Goal: Information Seeking & Learning: Learn about a topic

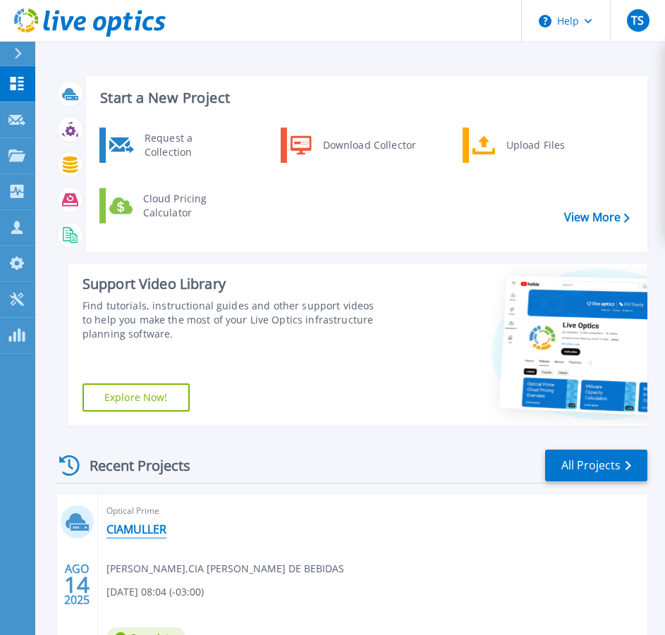
click at [157, 527] on link "CIAMULLER" at bounding box center [136, 529] width 60 height 14
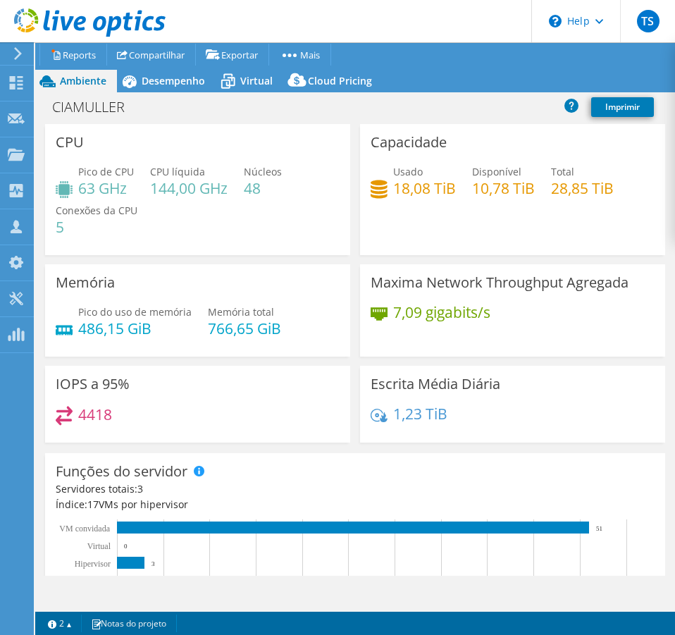
select select "USD"
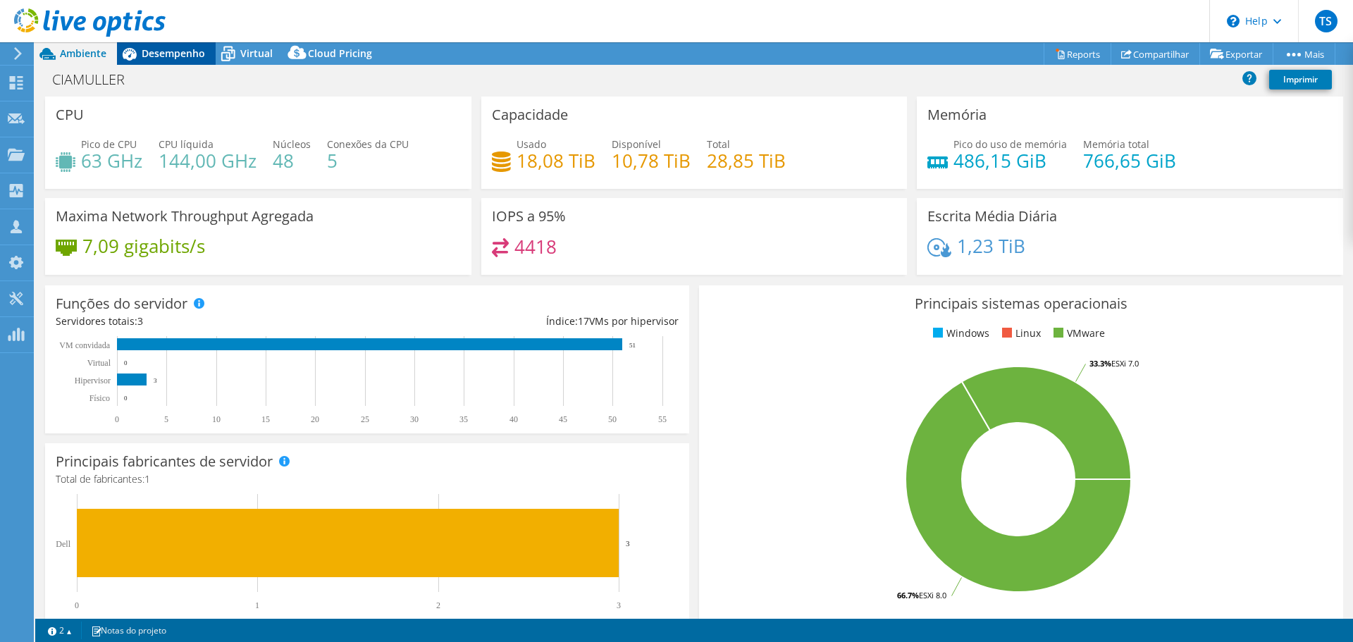
click at [170, 49] on span "Desempenho" at bounding box center [173, 53] width 63 height 13
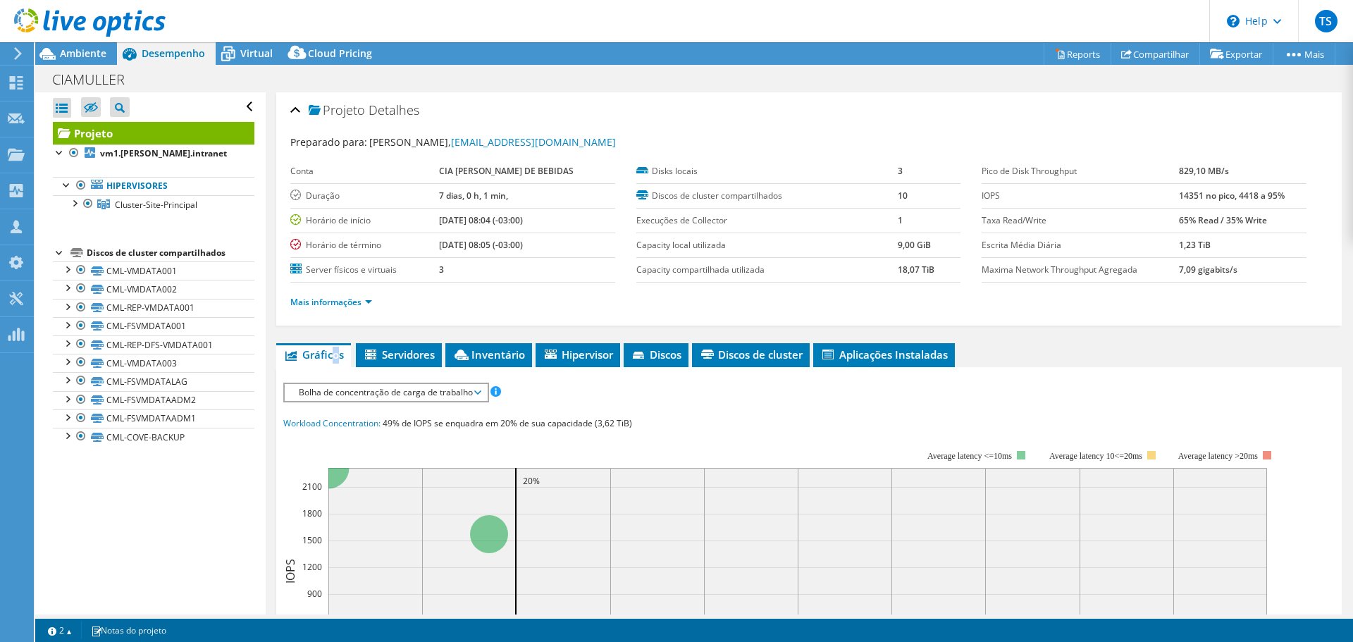
click at [336, 345] on li "Gráficos" at bounding box center [313, 355] width 75 height 24
click at [347, 304] on link "Mais informações" at bounding box center [331, 302] width 82 height 12
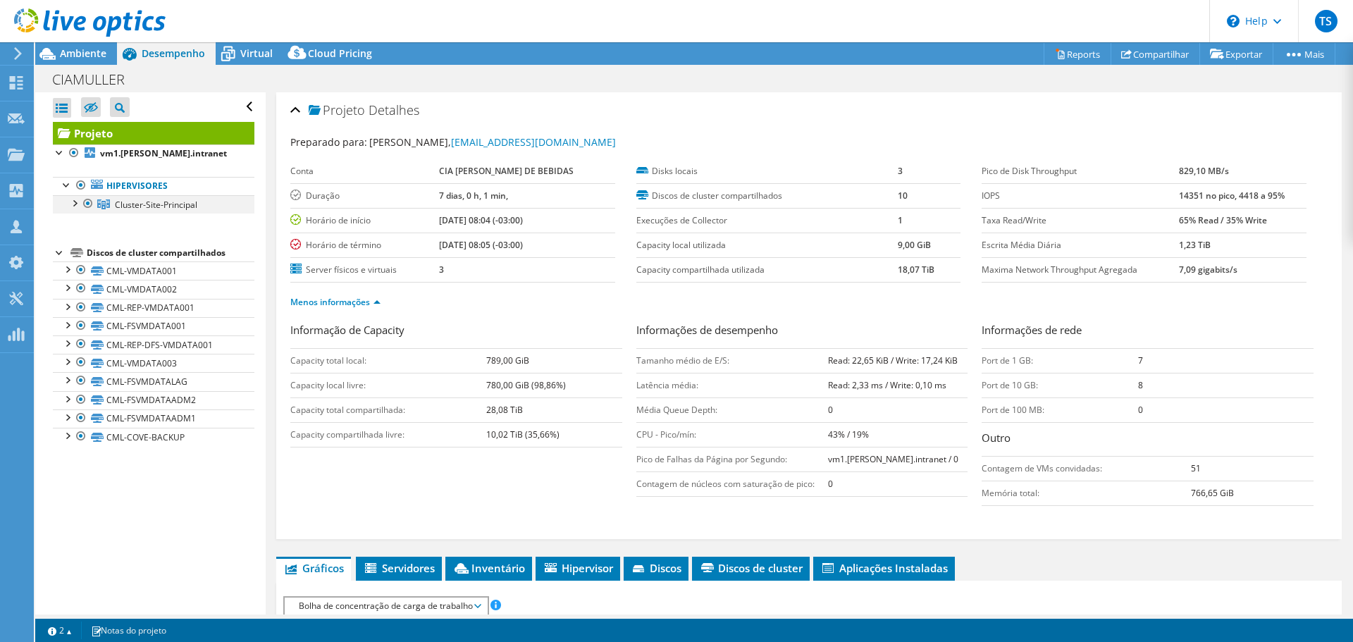
click at [72, 207] on div at bounding box center [74, 202] width 14 height 14
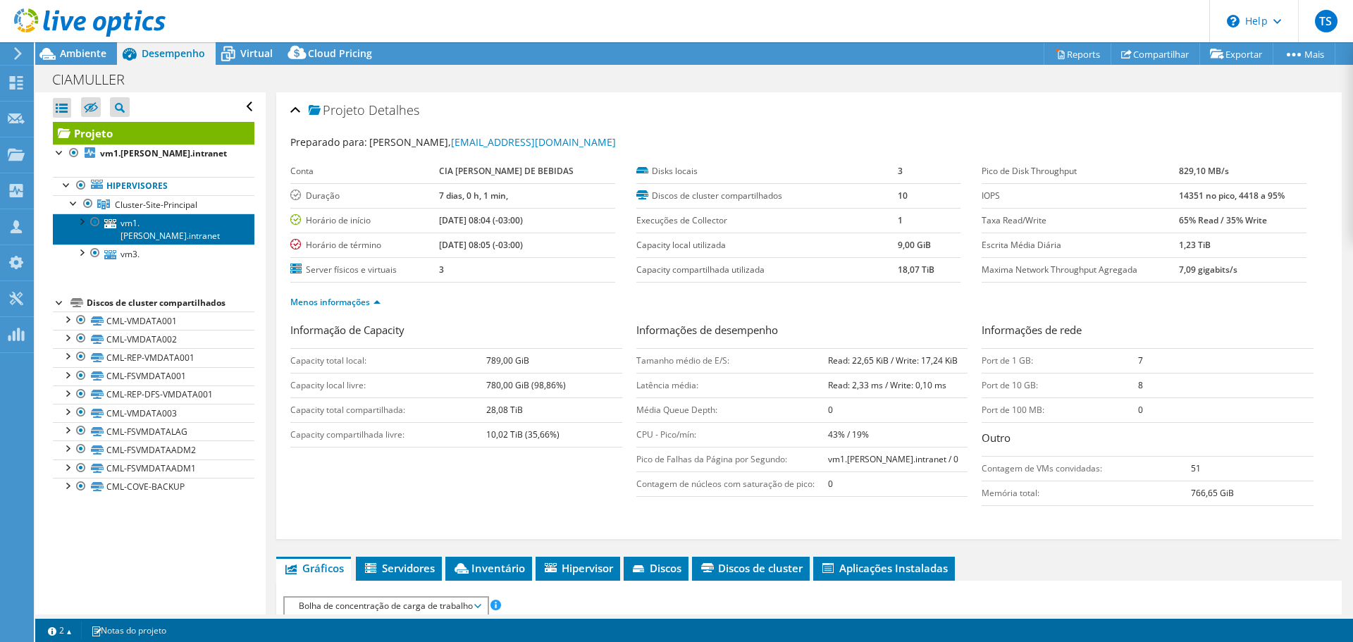
click at [165, 228] on link "vm1.[PERSON_NAME].intranet" at bounding box center [154, 229] width 202 height 31
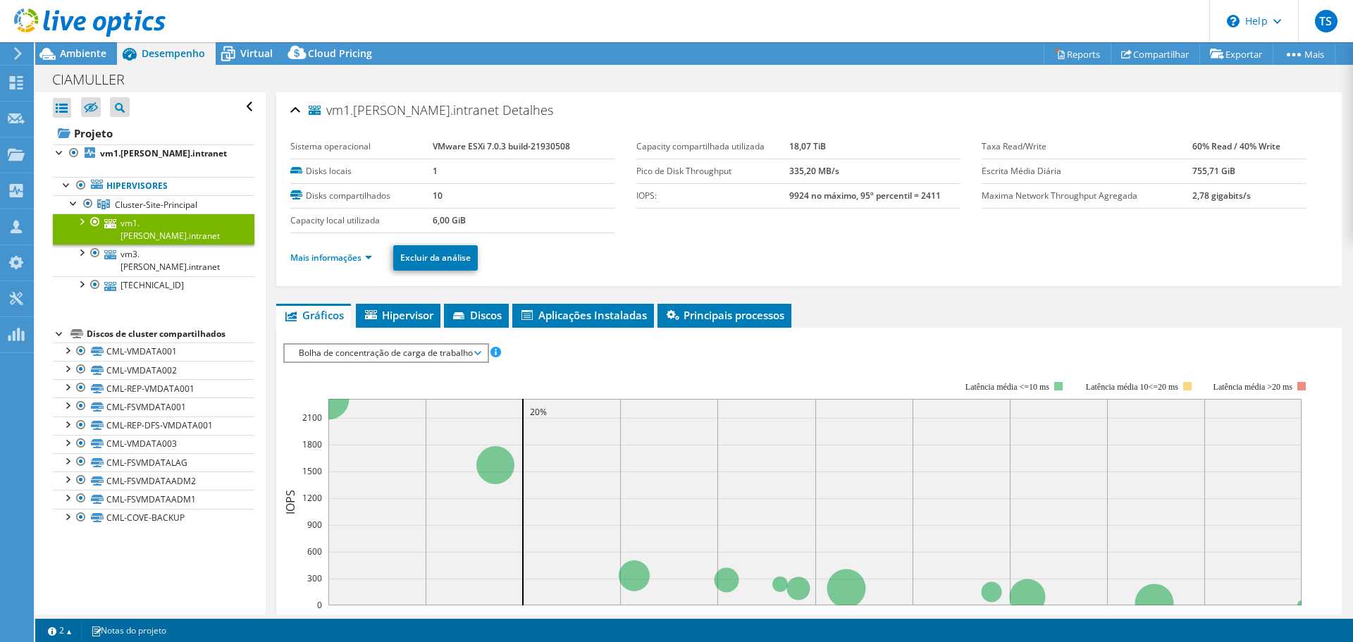
click at [350, 264] on li "Mais informações" at bounding box center [335, 258] width 90 height 16
click at [320, 266] on ul "Mais informações Excluir da análise" at bounding box center [808, 256] width 1037 height 29
click at [329, 256] on link "Mais informações" at bounding box center [331, 258] width 82 height 12
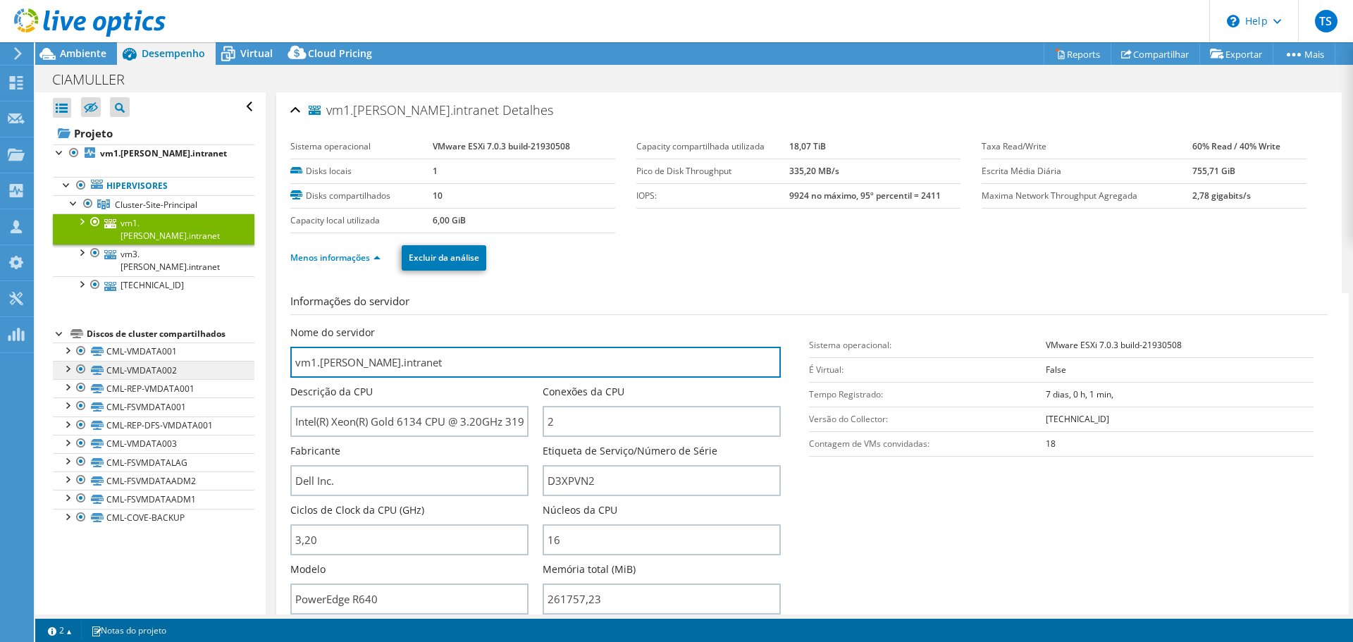
drag, startPoint x: 414, startPoint y: 375, endPoint x: 136, endPoint y: 347, distance: 279.0
click at [136, 349] on div "Abrir Todos Fechar Todos Ocultar nós excluídos Filtro de árvore do projeto" at bounding box center [694, 353] width 1318 height 522
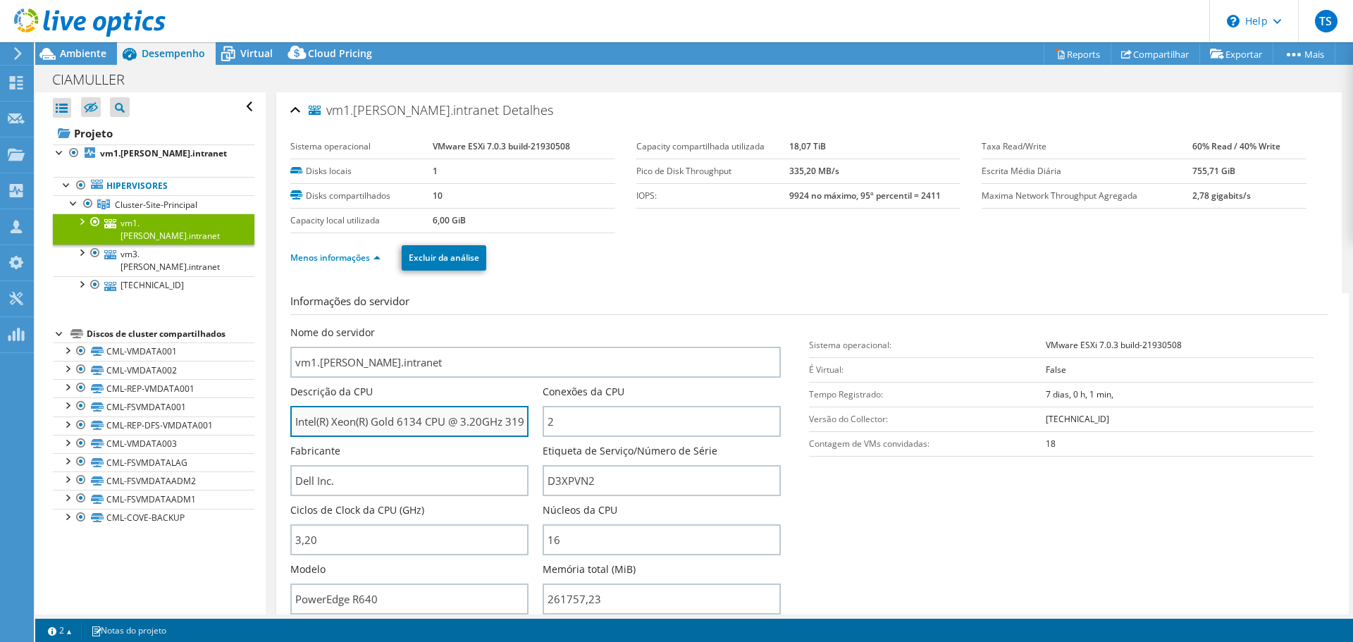
click at [308, 424] on input "Intel(R) Xeon(R) Gold 6134 CPU @ 3.20GHz 319 GHz" at bounding box center [409, 421] width 238 height 31
click at [309, 424] on input "Intel(R) Xeon(R) Gold 6134 CPU @ 3.20GHz 319 GHz" at bounding box center [409, 421] width 238 height 31
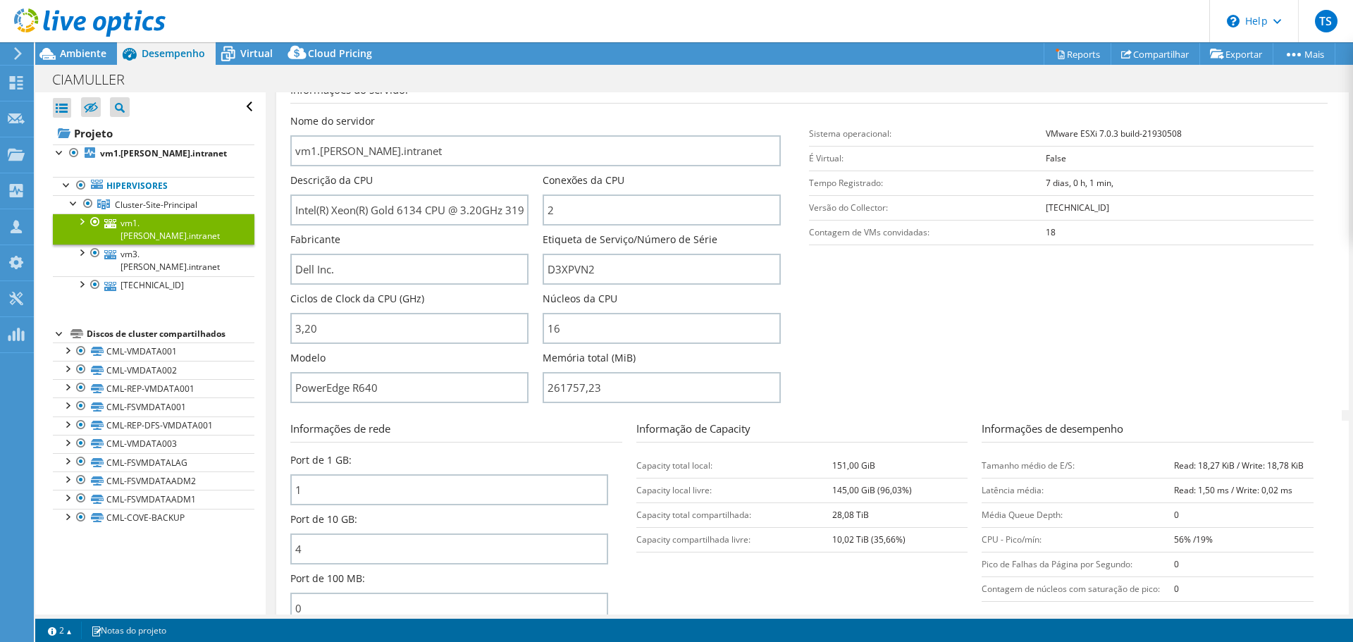
scroll to position [141, 0]
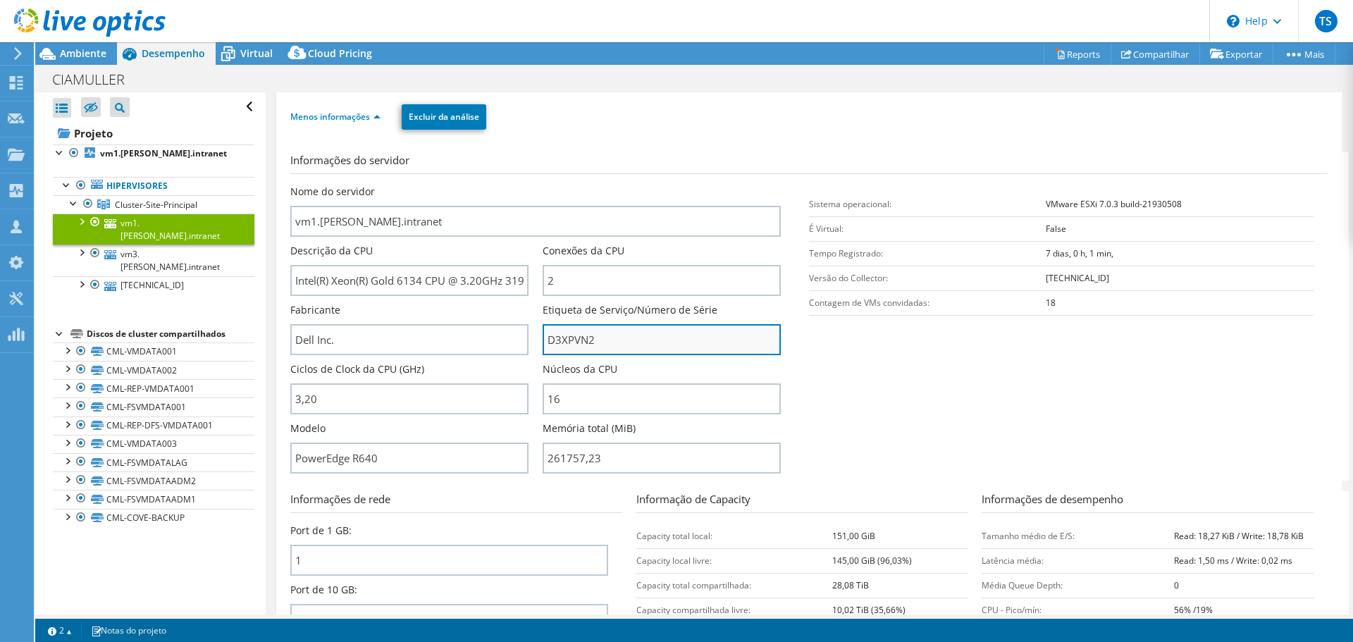
click at [559, 349] on input "D3XPVN2" at bounding box center [662, 339] width 238 height 31
click at [559, 348] on input "D3XPVN2" at bounding box center [662, 339] width 238 height 31
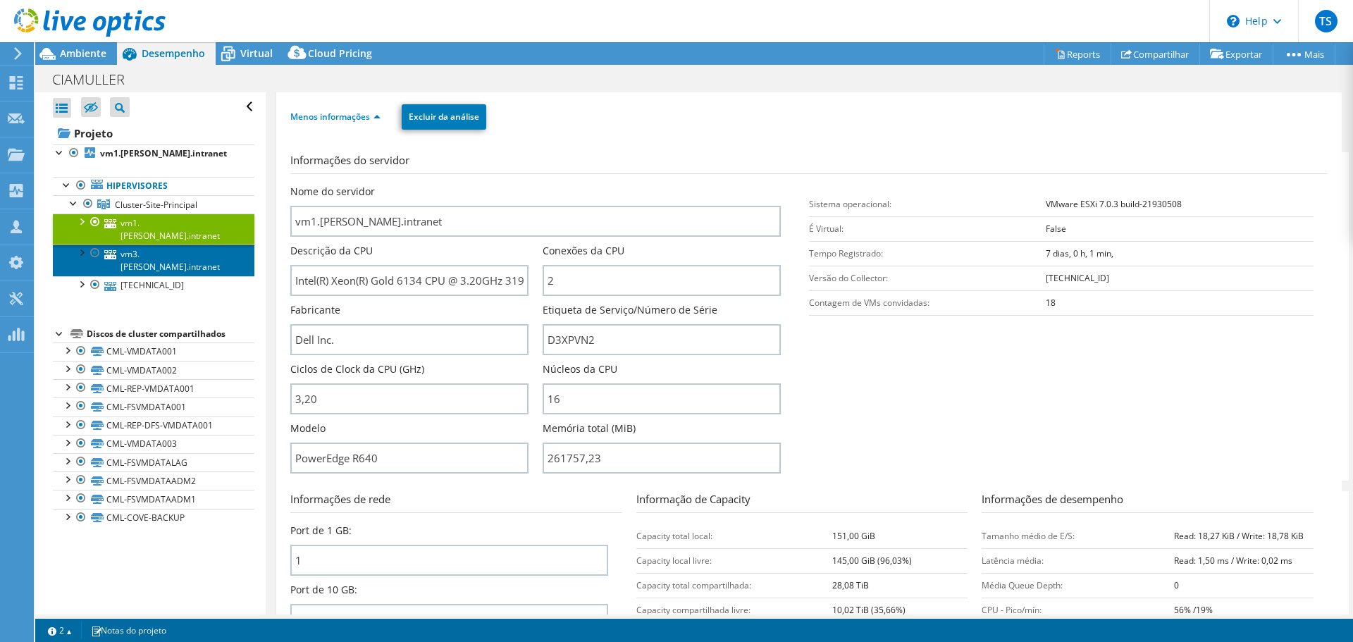
click at [187, 245] on link "vm3.[PERSON_NAME].intranet" at bounding box center [154, 260] width 202 height 31
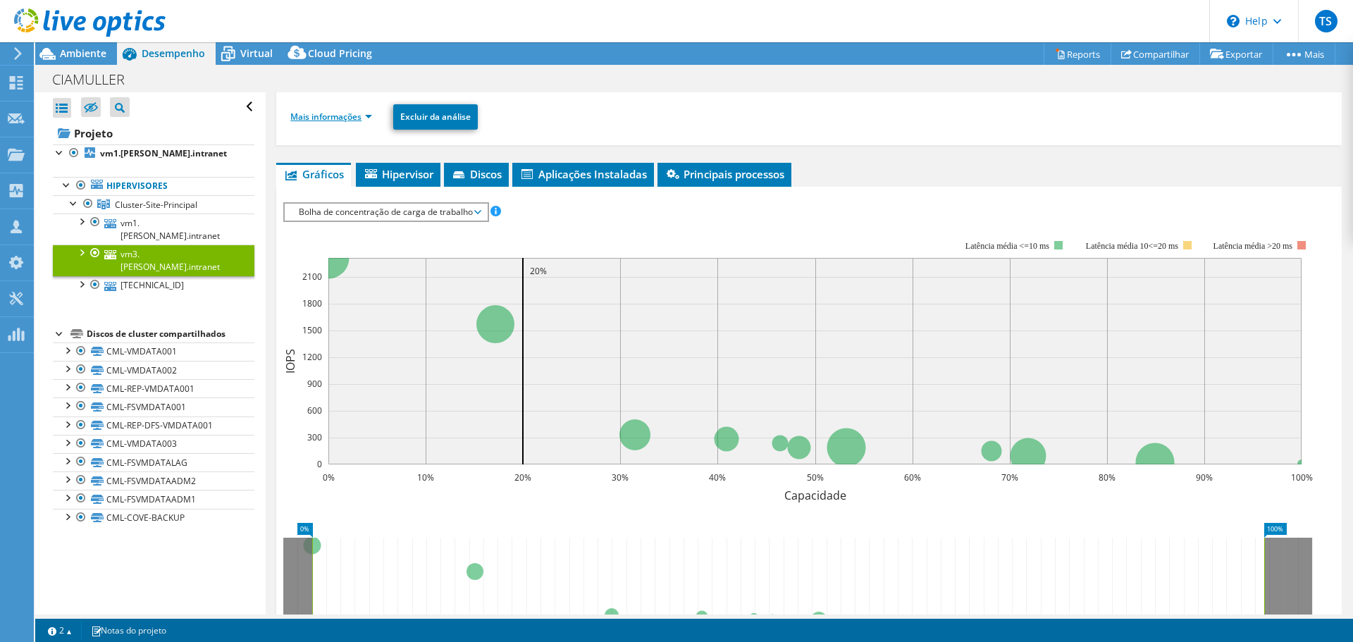
click at [335, 121] on link "Mais informações" at bounding box center [331, 117] width 82 height 12
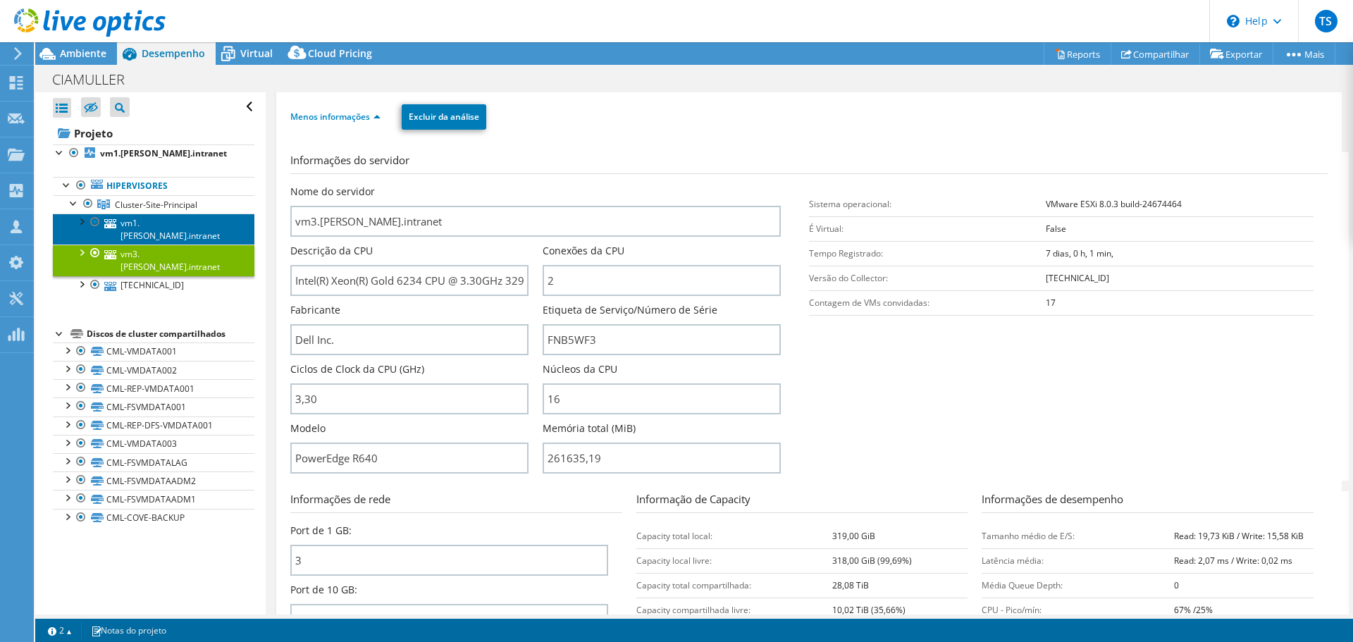
click at [131, 219] on link "vm1.[PERSON_NAME].intranet" at bounding box center [154, 229] width 202 height 31
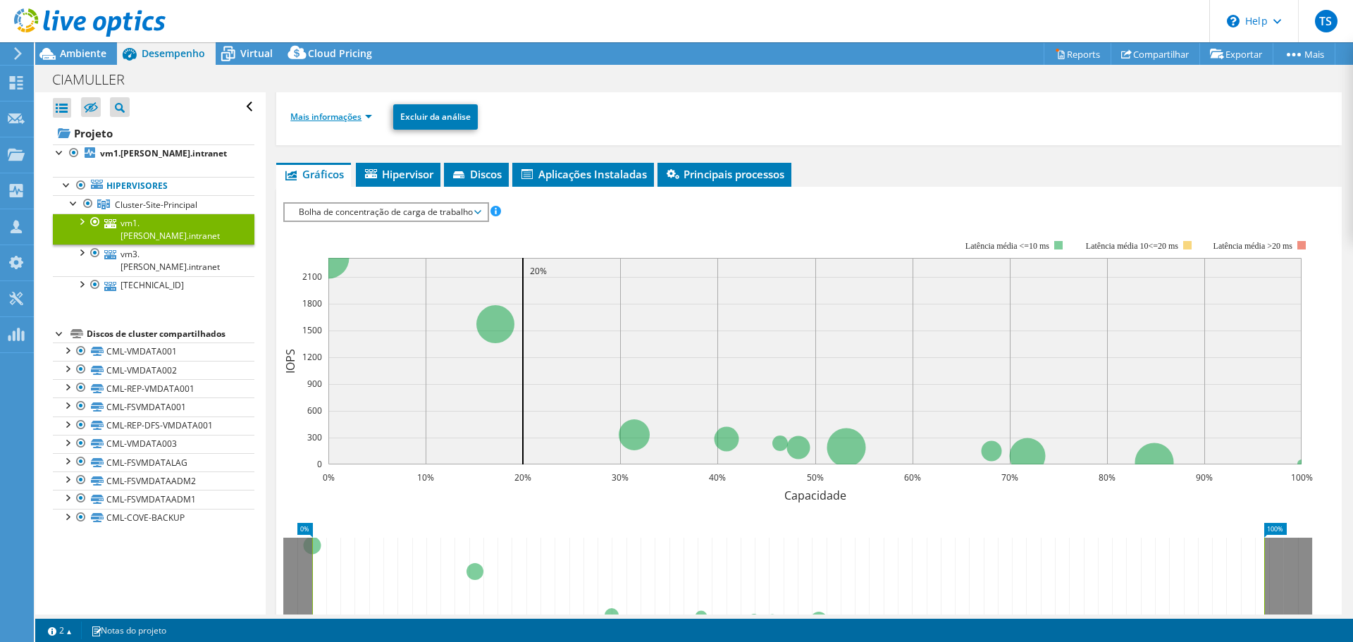
click at [343, 120] on link "Mais informações" at bounding box center [331, 117] width 82 height 12
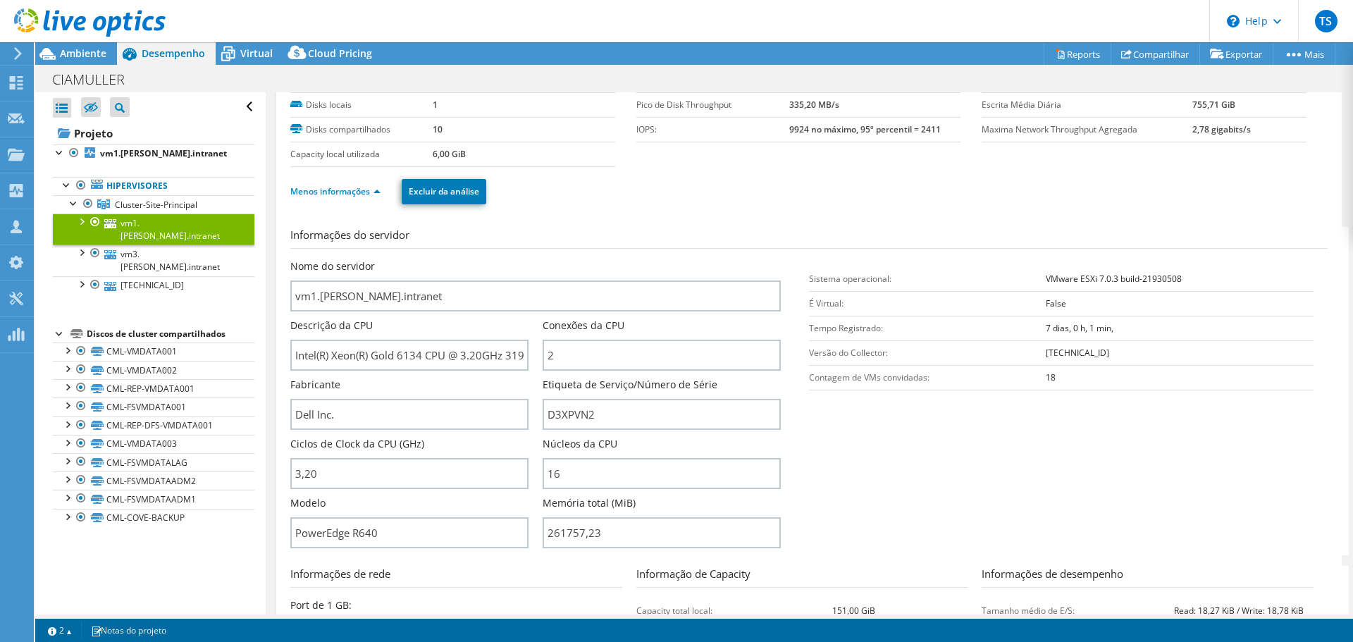
scroll to position [0, 0]
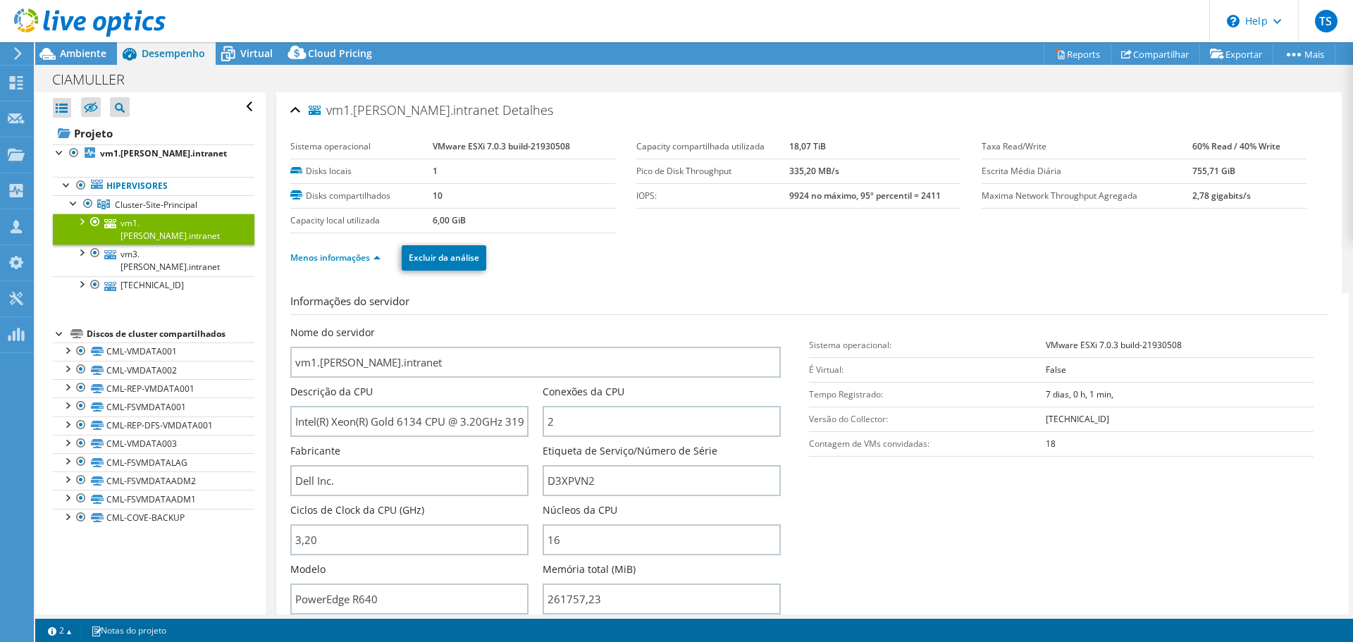
click at [546, 148] on b "VMware ESXi 7.0.3 build-21930508" at bounding box center [501, 146] width 137 height 12
copy tbody "VMware ESXi 7.0.3 build-21930508"
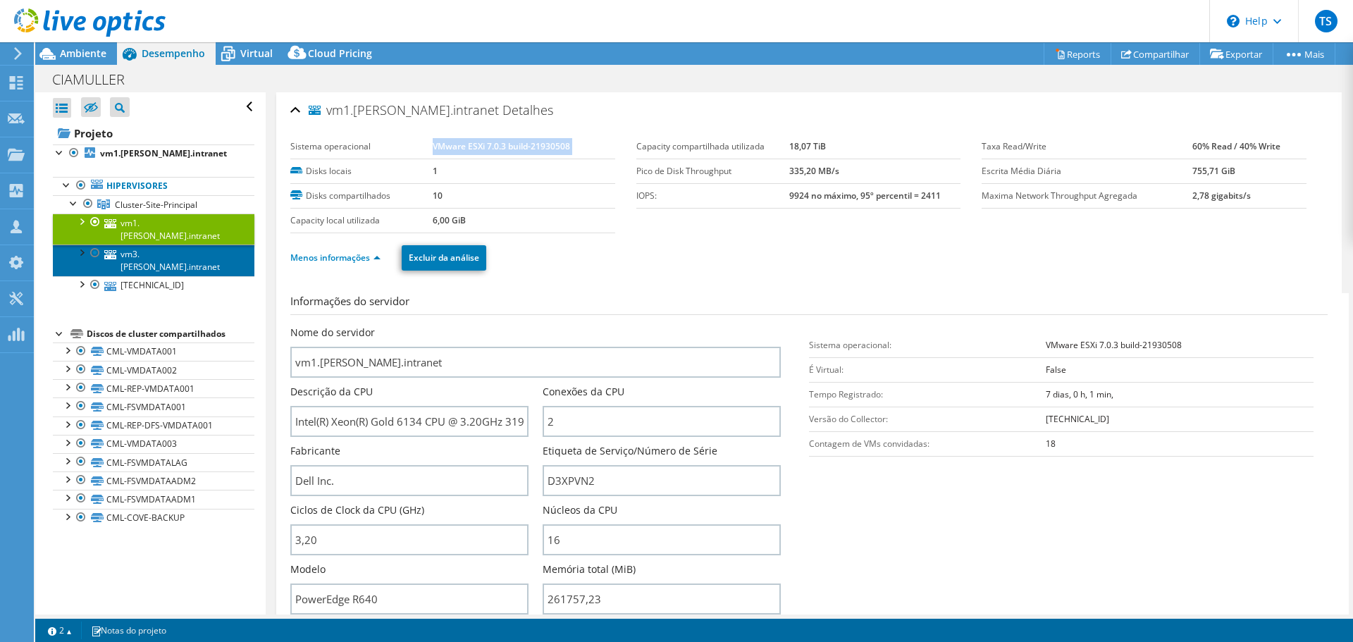
click at [156, 245] on link "vm3.[PERSON_NAME].intranet" at bounding box center [154, 260] width 202 height 31
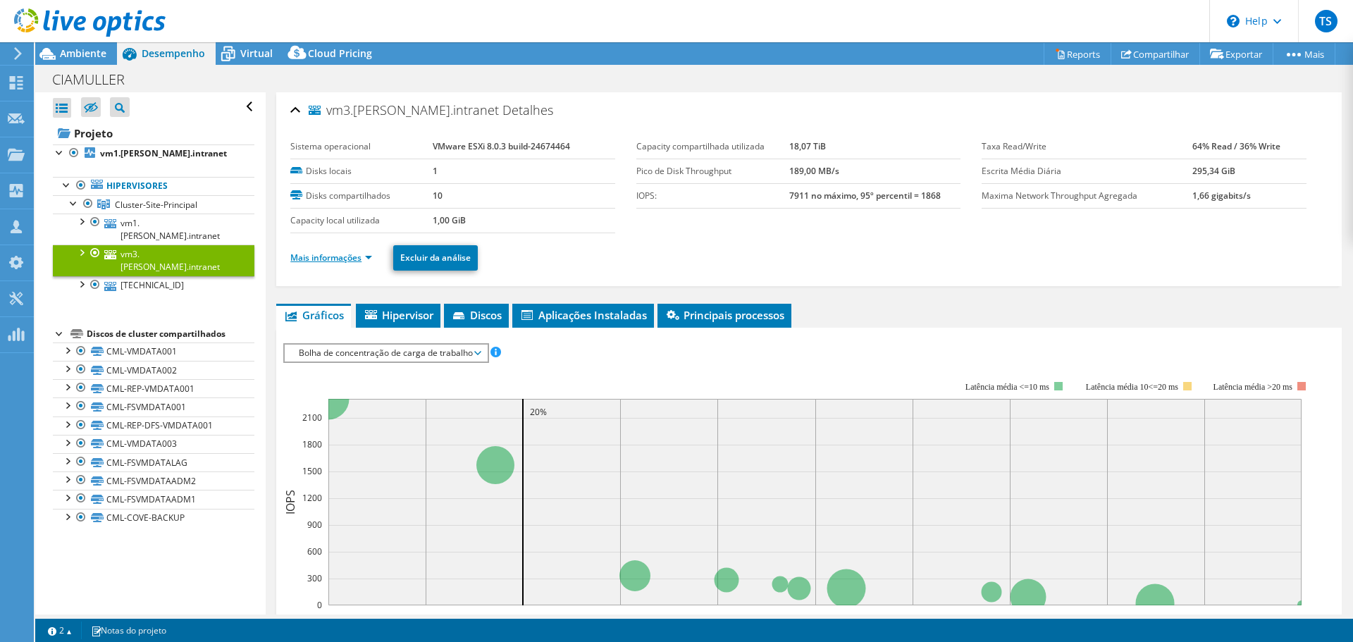
click at [355, 260] on link "Mais informações" at bounding box center [331, 258] width 82 height 12
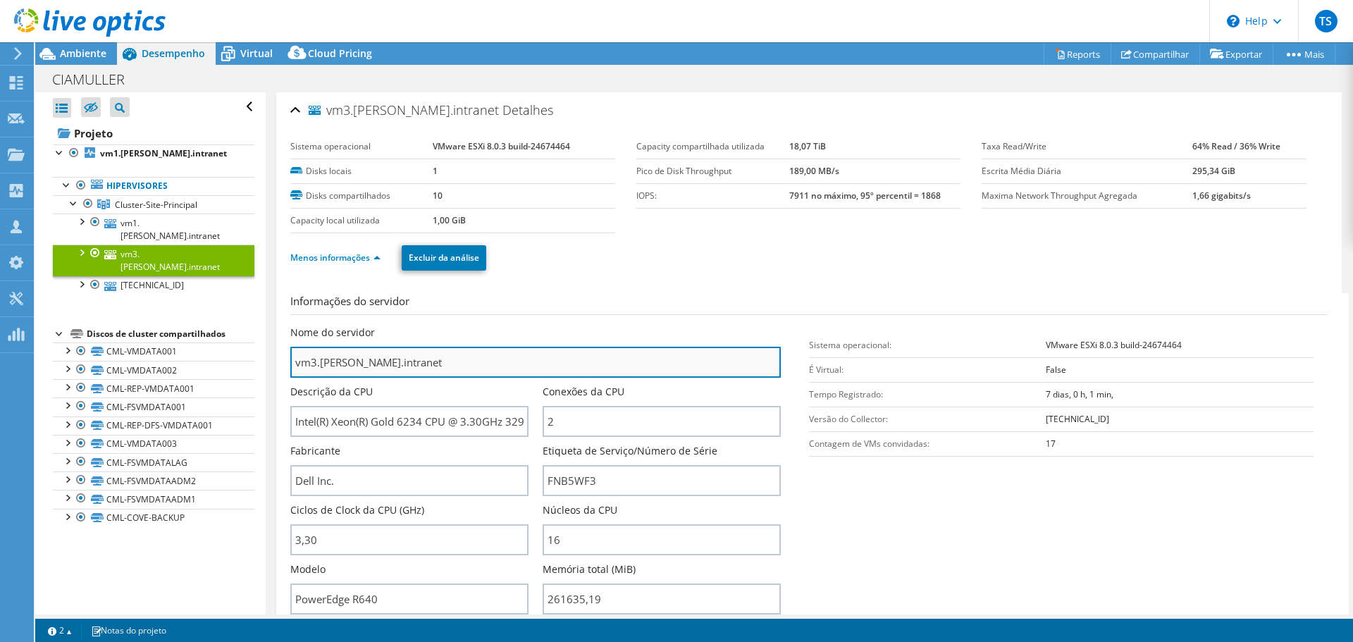
click at [395, 359] on input "vm3.[PERSON_NAME].intranet" at bounding box center [535, 362] width 491 height 31
click at [395, 357] on input "vm3.[PERSON_NAME].intranet" at bounding box center [535, 362] width 491 height 31
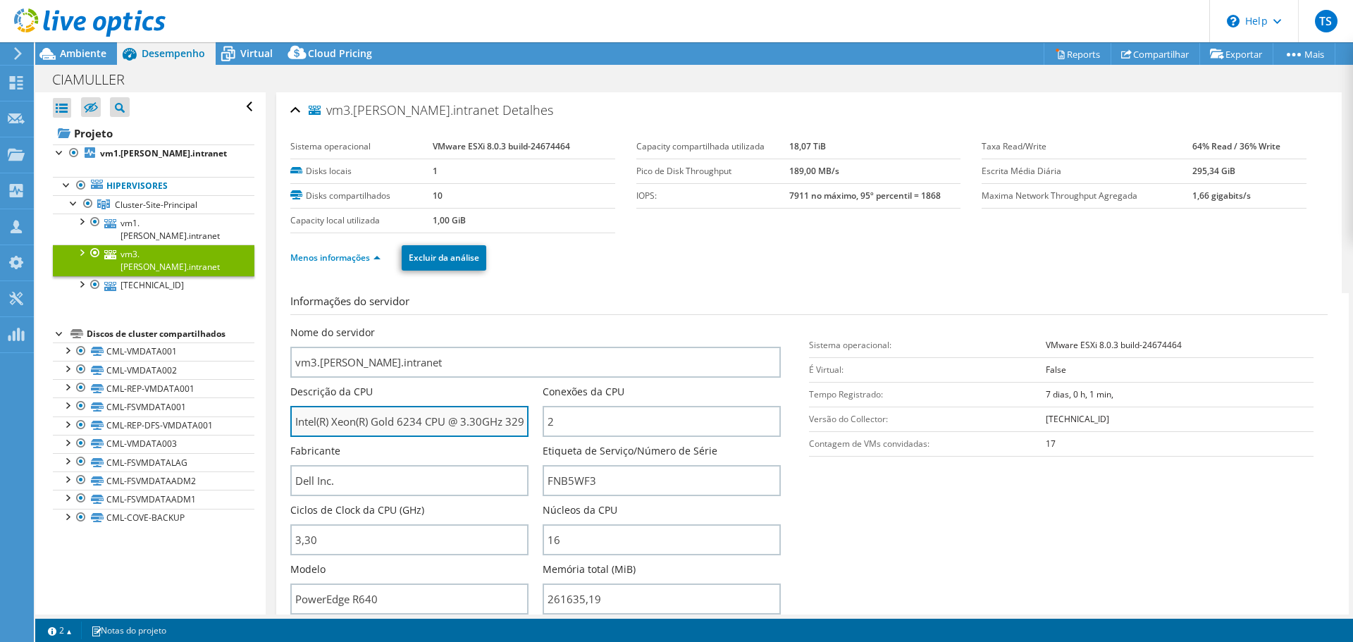
click at [402, 423] on input "Intel(R) Xeon(R) Gold 6234 CPU @ 3.30GHz 329 GHz" at bounding box center [409, 421] width 238 height 31
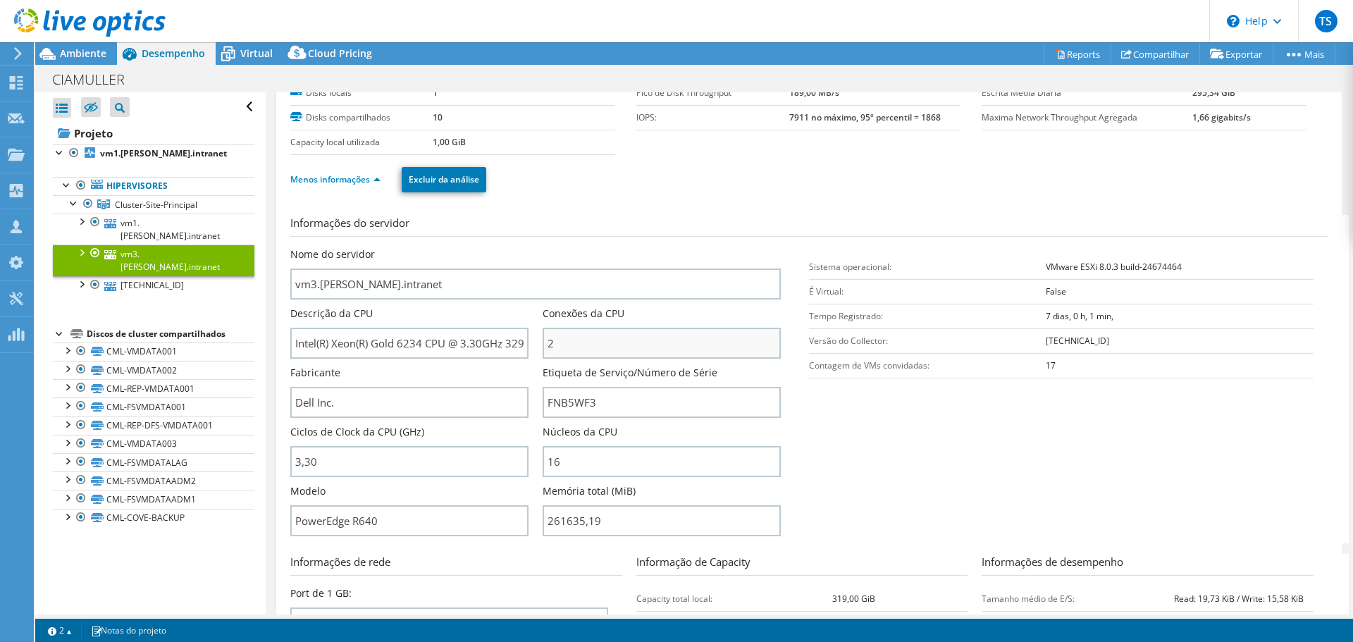
scroll to position [141, 0]
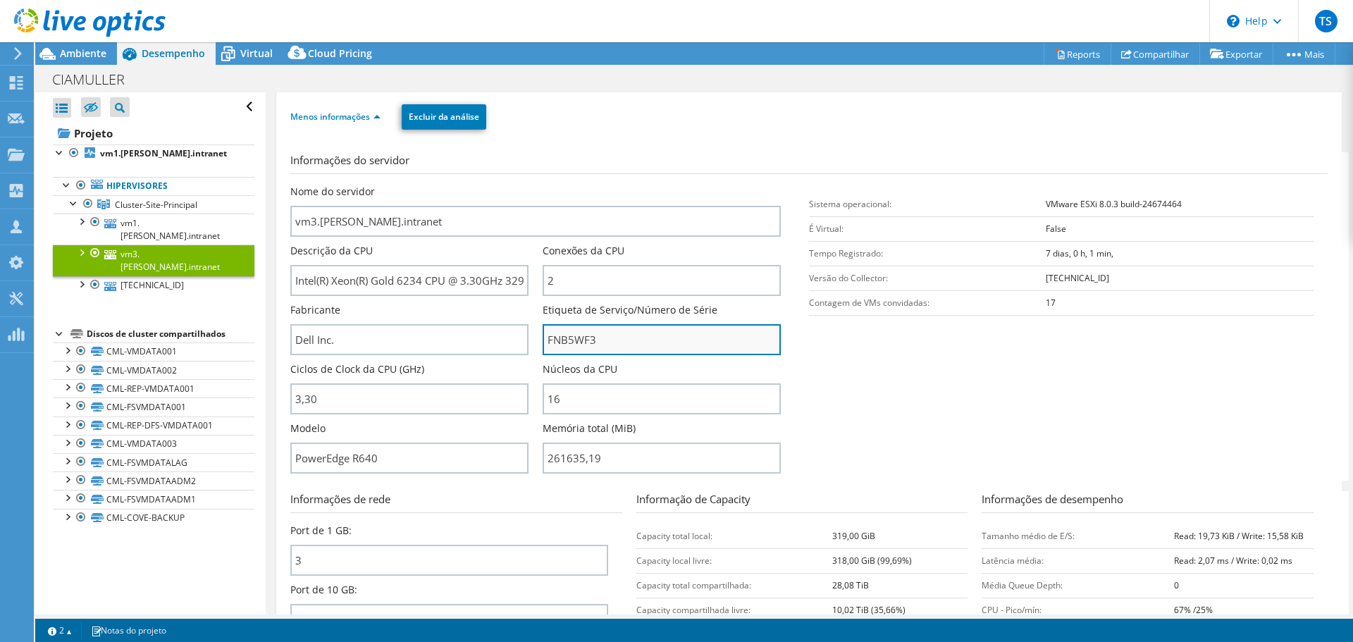
click at [551, 340] on input "FNB5WF3" at bounding box center [662, 339] width 238 height 31
click at [551, 339] on input "FNB5WF3" at bounding box center [662, 339] width 238 height 31
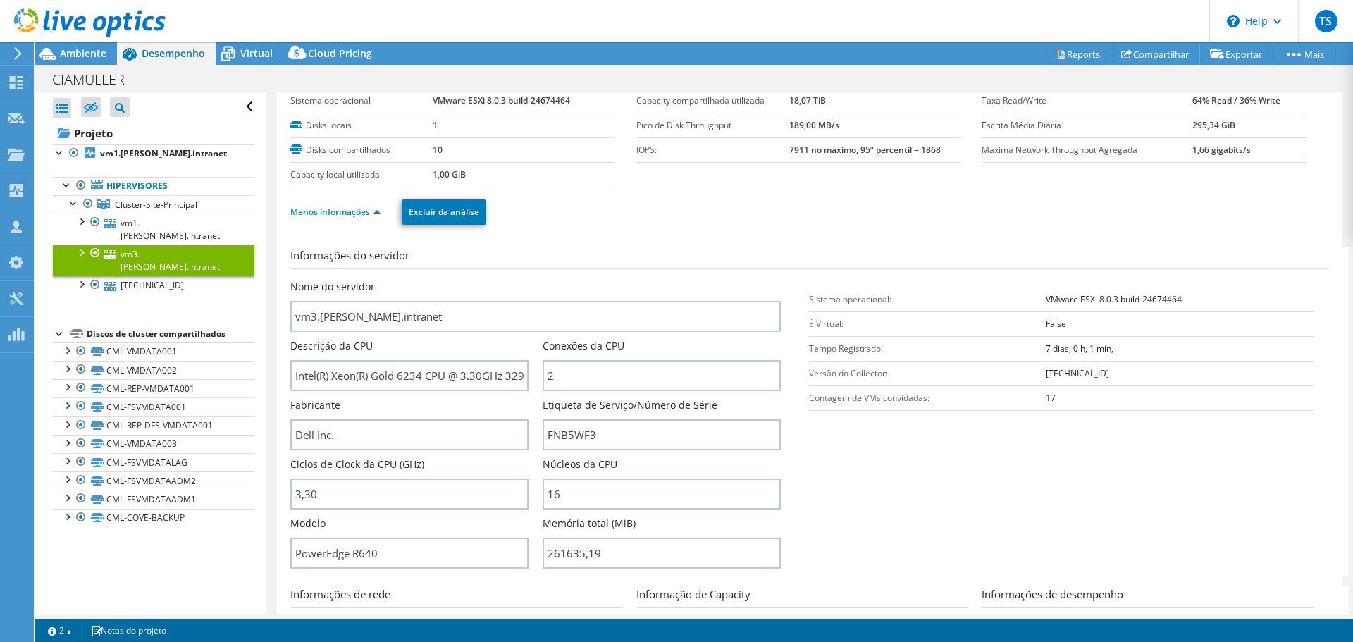
scroll to position [0, 0]
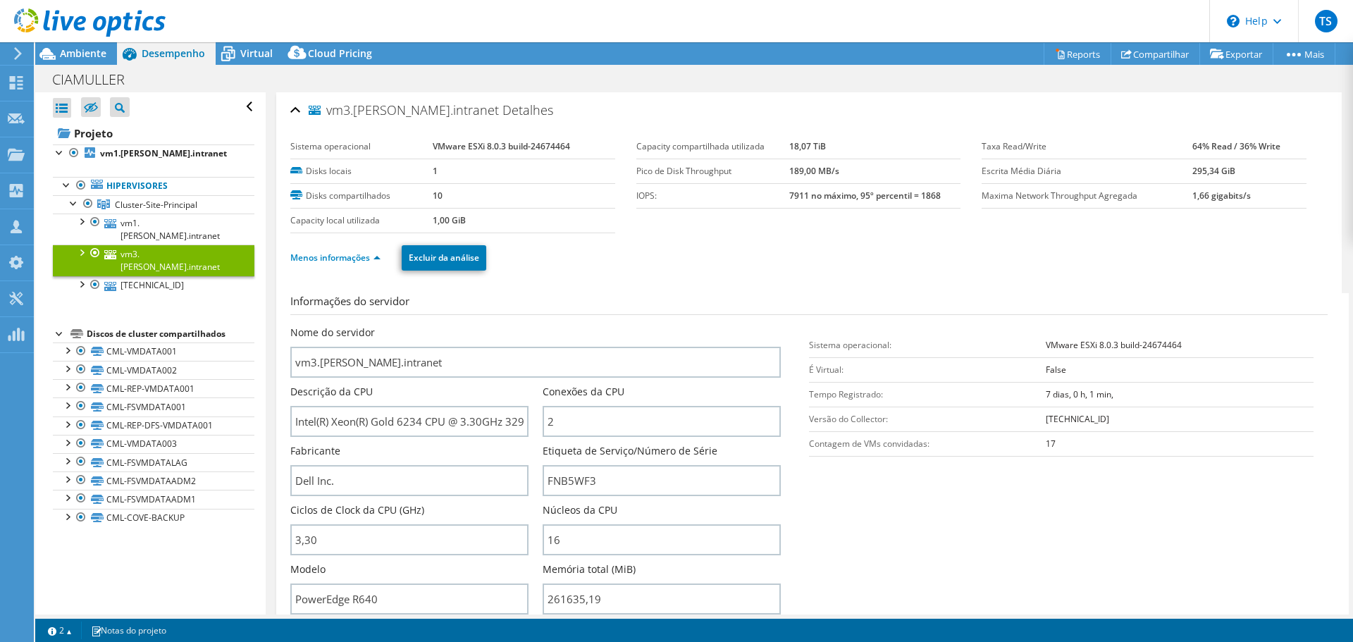
click at [513, 148] on b "VMware ESXi 8.0.3 build-24674464" at bounding box center [501, 146] width 137 height 12
copy tbody "VMware ESXi 8.0.3 build-24674464"
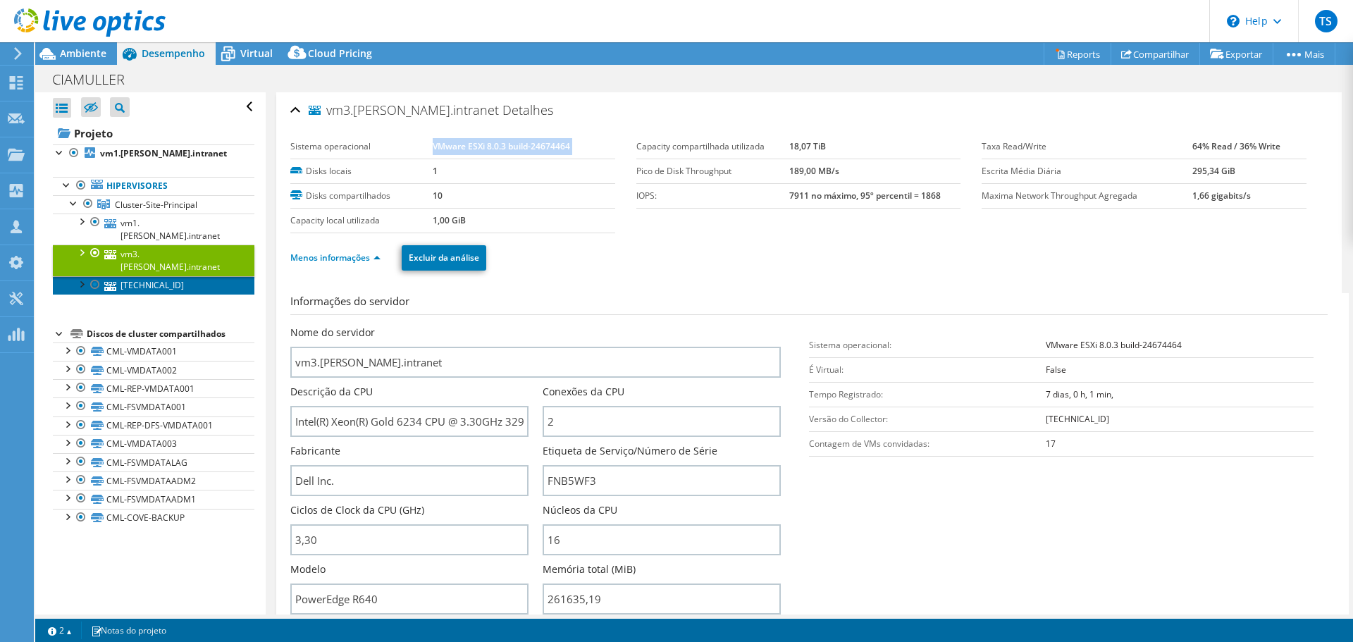
click at [137, 276] on link "[TECHNICAL_ID]" at bounding box center [154, 285] width 202 height 18
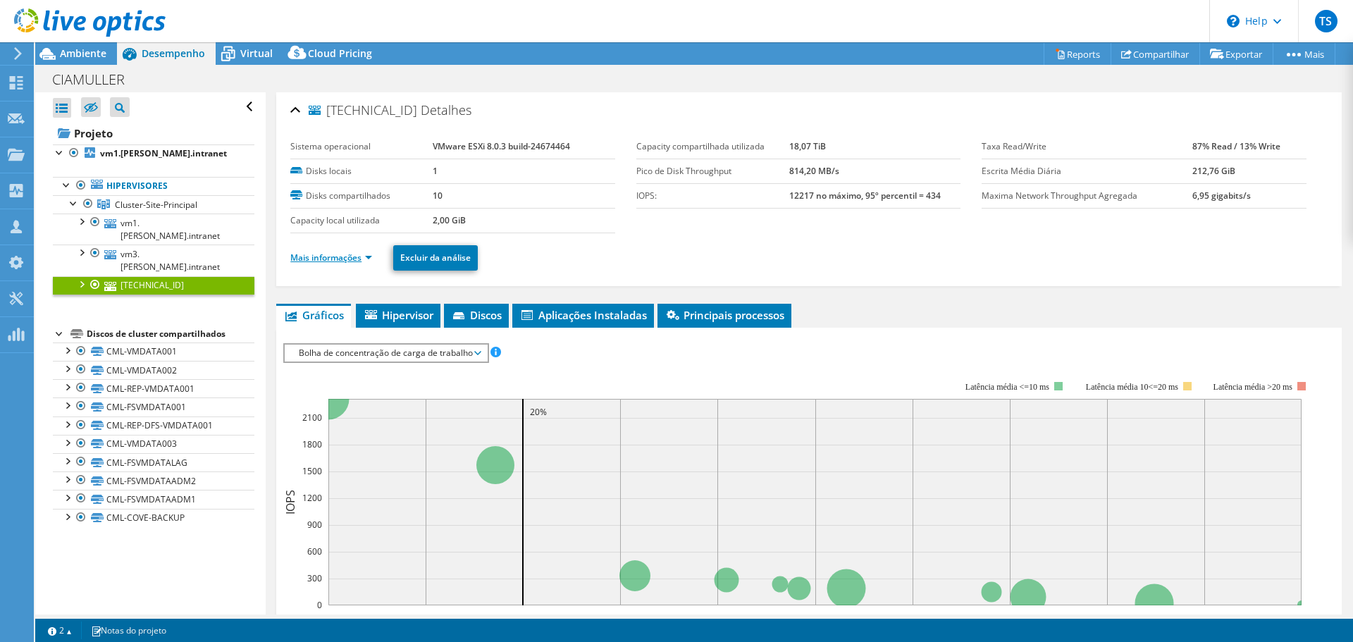
click at [357, 261] on link "Mais informações" at bounding box center [331, 258] width 82 height 12
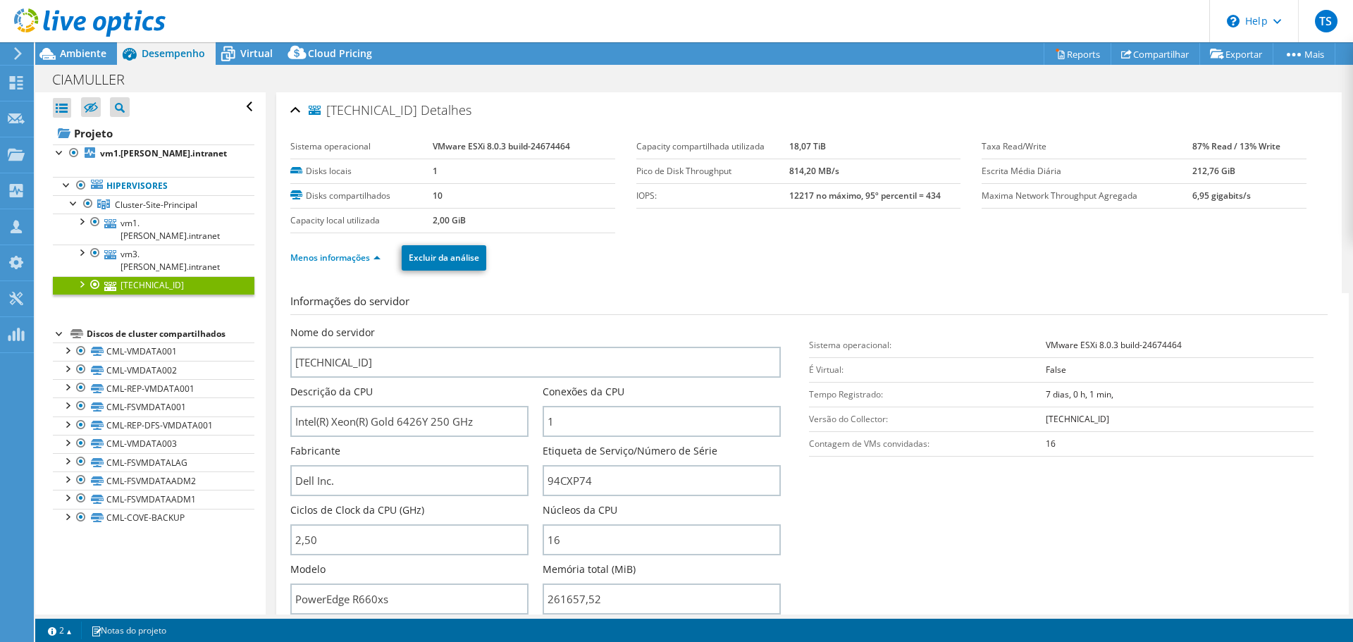
click at [510, 149] on b "VMware ESXi 8.0.3 build-24674464" at bounding box center [501, 146] width 137 height 12
click at [510, 153] on td "VMware ESXi 8.0.3 build-24674464" at bounding box center [524, 147] width 183 height 25
click at [529, 149] on b "VMware ESXi 8.0.3 build-24674464" at bounding box center [501, 146] width 137 height 12
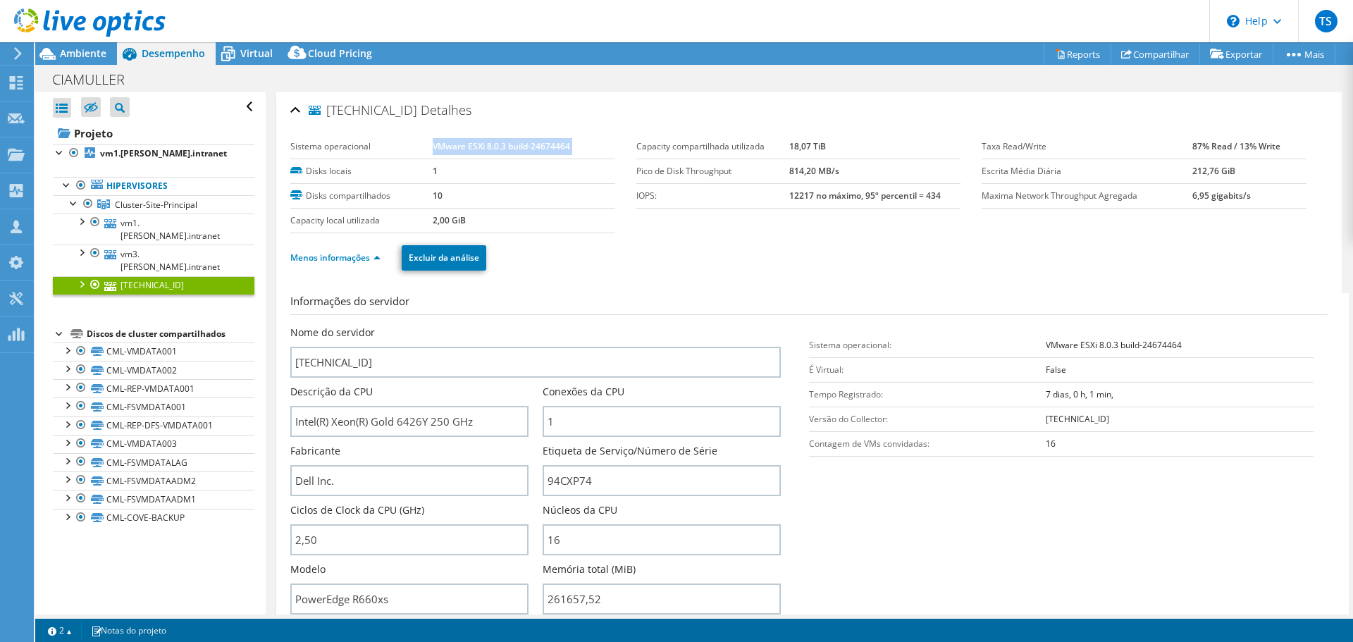
click at [529, 149] on b "VMware ESXi 8.0.3 build-24674464" at bounding box center [501, 146] width 137 height 12
copy tbody "VMware ESXi 8.0.3 build-24674464"
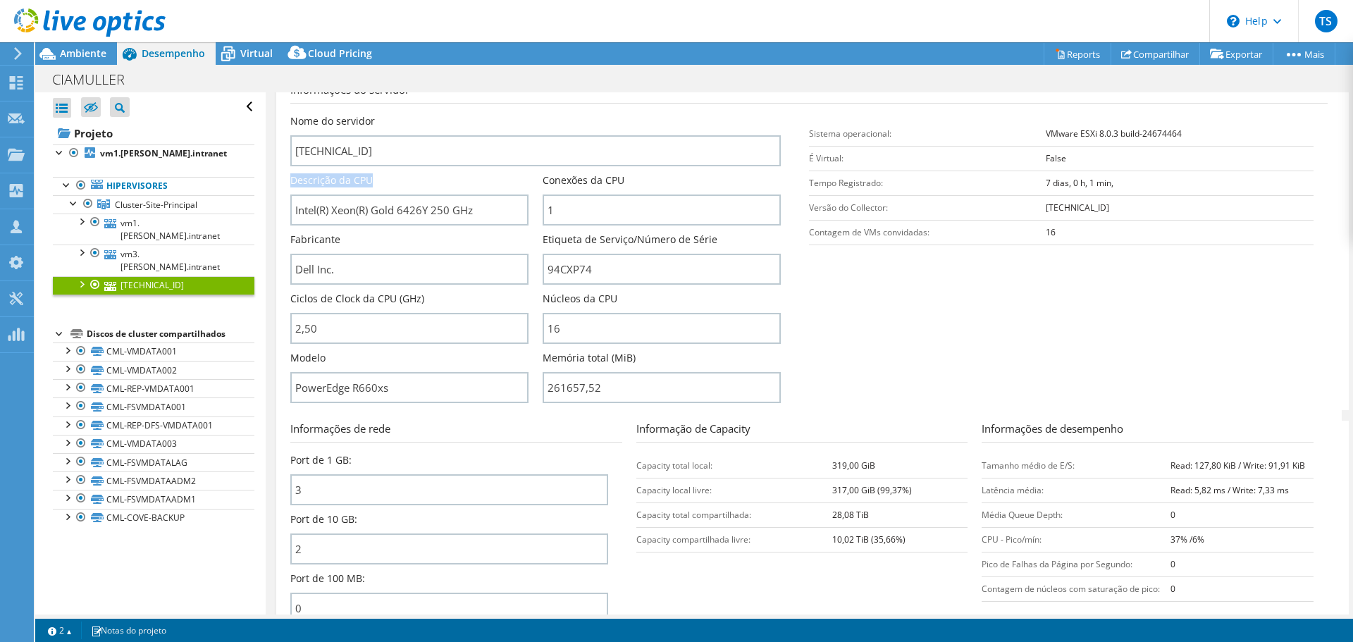
click at [360, 114] on div "Nome do servidor [TECHNICAL_ID] Descrição da CPU Intel(R) Xeon(R) Gold 6426Y 25…" at bounding box center [542, 114] width 505 height 0
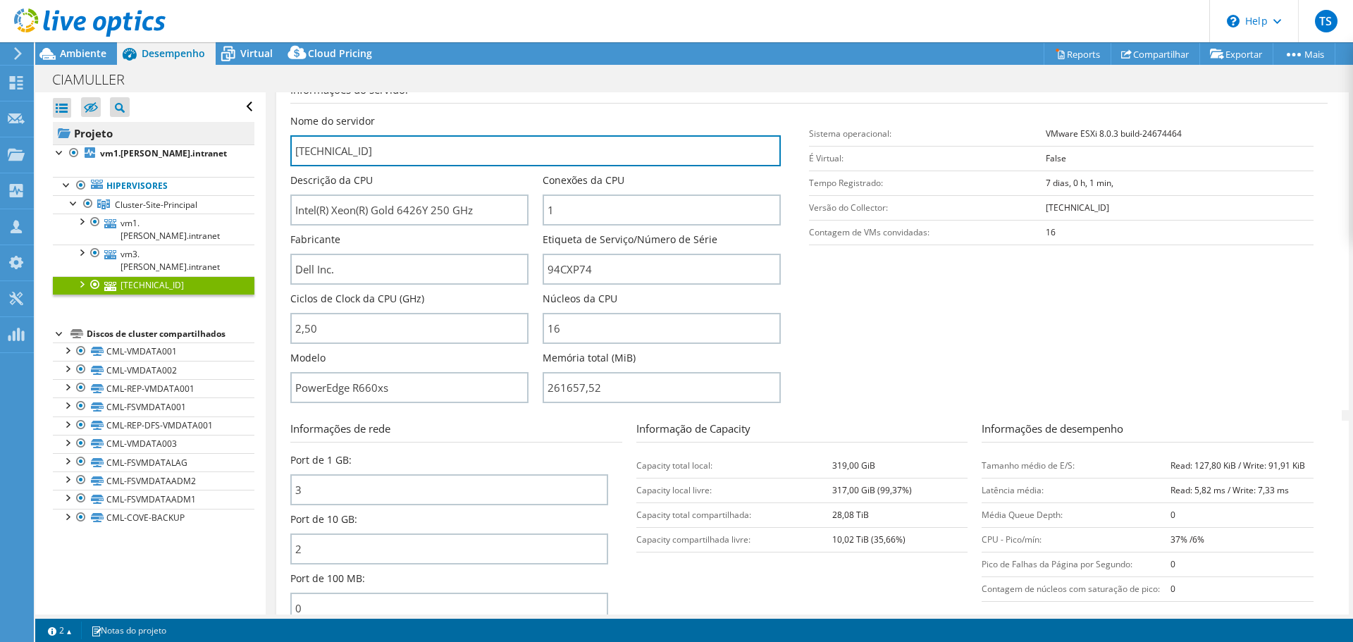
drag, startPoint x: 366, startPoint y: 155, endPoint x: 203, endPoint y: 130, distance: 165.4
click at [203, 131] on div "Abrir Todos Fechar Todos Ocultar nós excluídos Filtro de árvore do projeto" at bounding box center [694, 353] width 1318 height 522
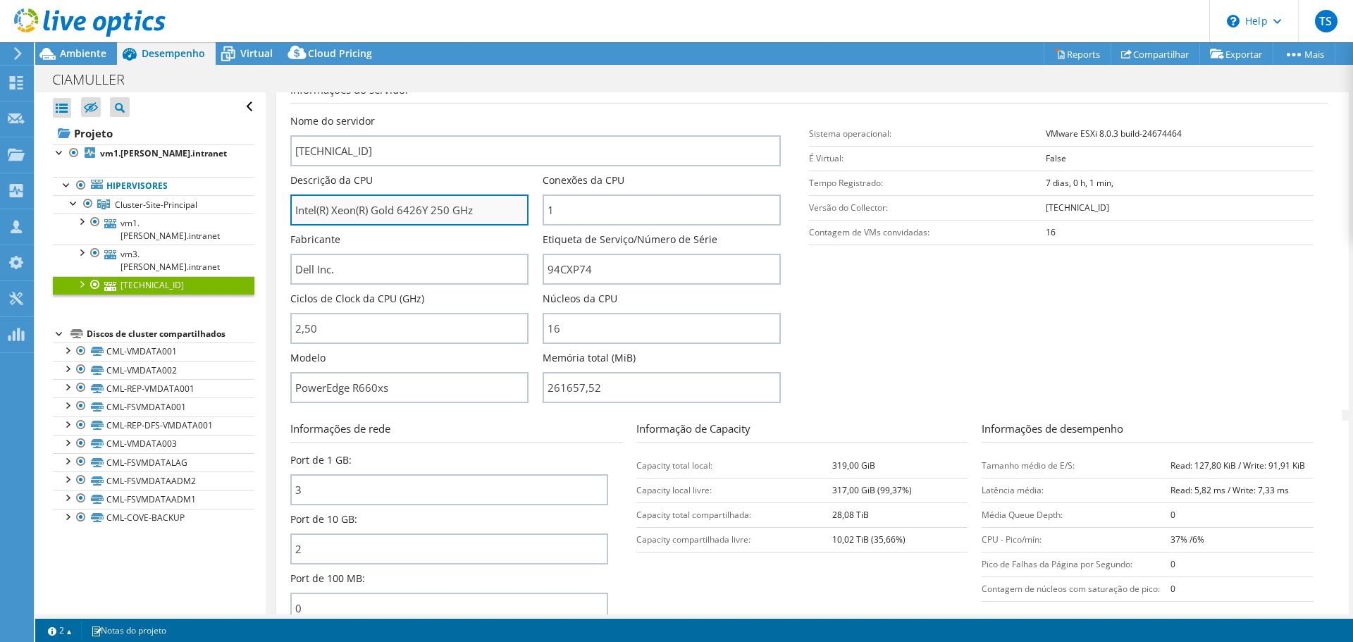
click at [422, 210] on input "Intel(R) Xeon(R) Gold 6426Y 250 GHz" at bounding box center [409, 210] width 238 height 31
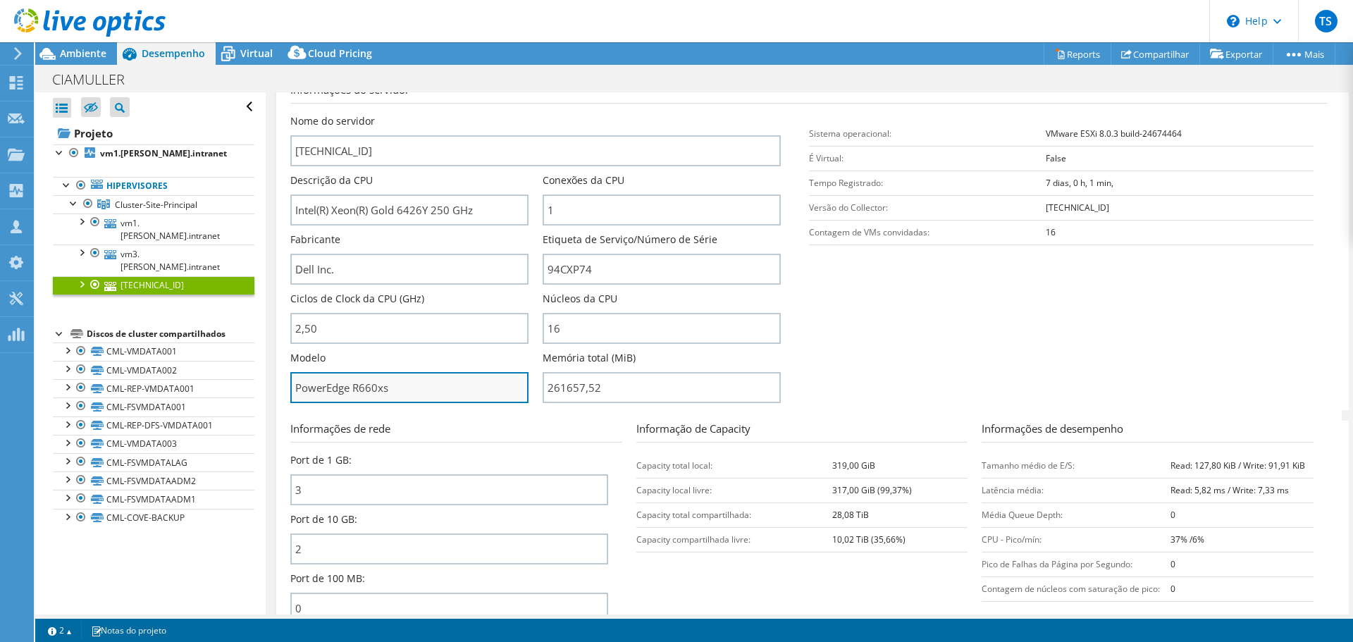
click at [338, 398] on input "PowerEdge R660xs" at bounding box center [409, 387] width 238 height 31
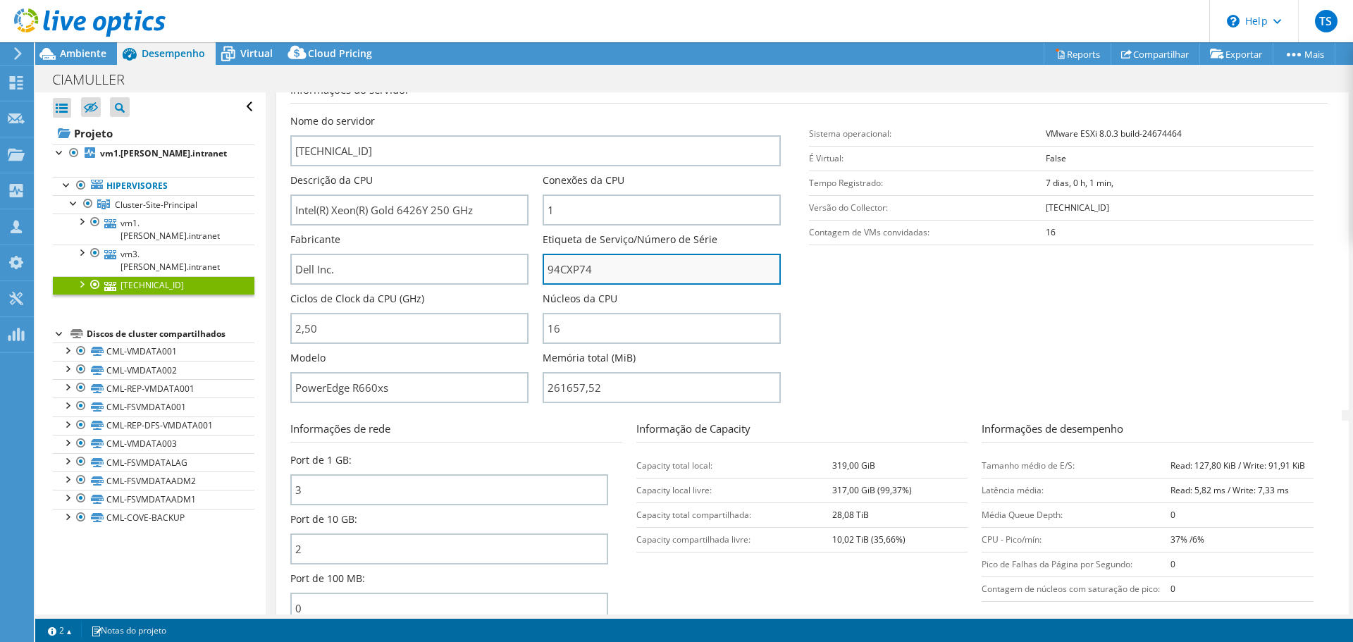
click at [576, 267] on input "94CXP74" at bounding box center [662, 269] width 238 height 31
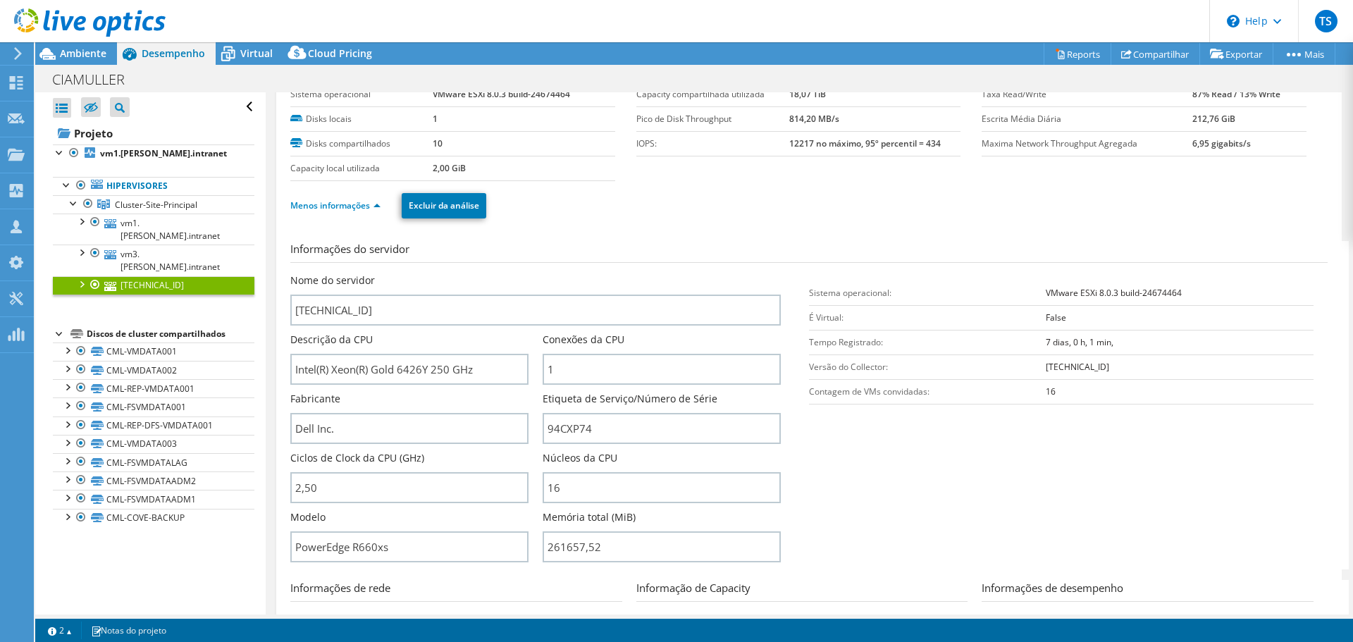
scroll to position [0, 0]
